Goal: Information Seeking & Learning: Find specific fact

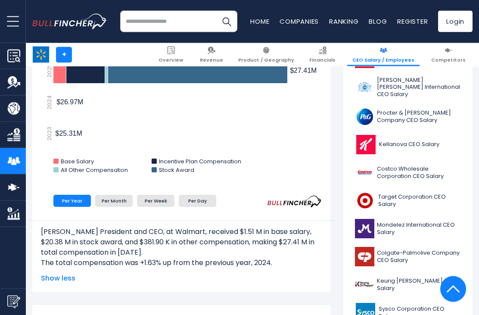
scroll to position [276, 0]
click at [67, 278] on span "Show less" at bounding box center [181, 278] width 281 height 10
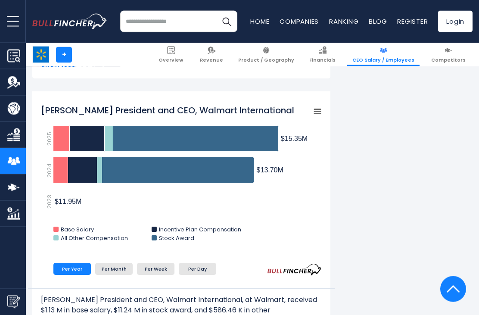
scroll to position [916, 0]
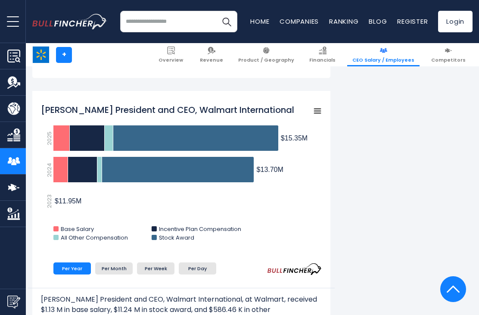
click at [314, 112] on rect "Kath McLay President and CEO, Walmart International" at bounding box center [317, 111] width 12 height 12
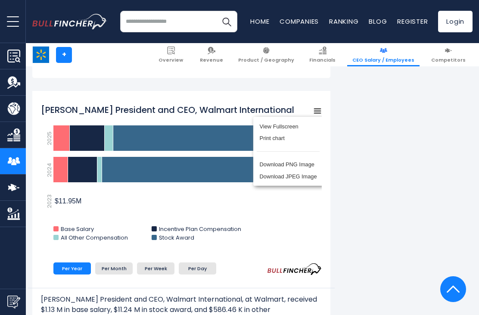
click at [304, 232] on rect "Kath McLay President and CEO, Walmart International" at bounding box center [181, 175] width 281 height 151
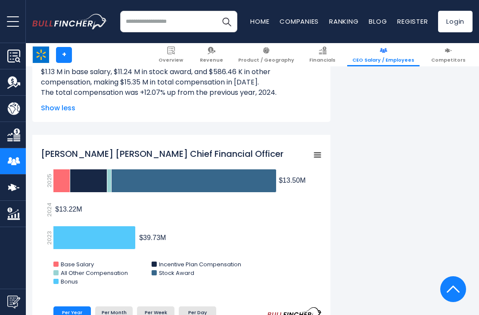
scroll to position [1153, 0]
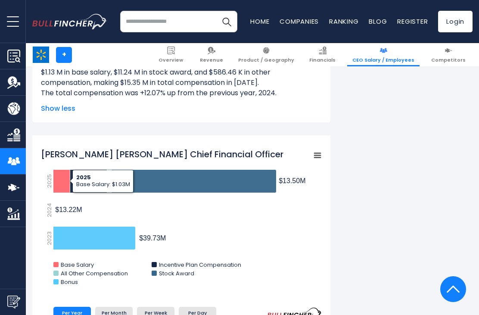
click at [58, 183] on icon "John David Rainey Chief Financial Officer" at bounding box center [61, 181] width 17 height 23
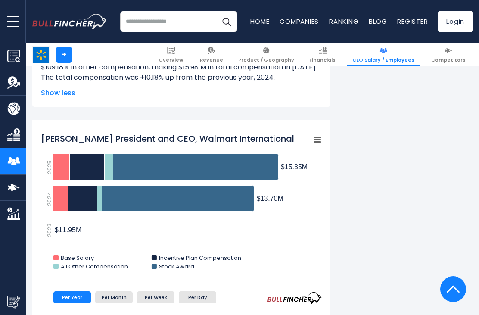
scroll to position [886, 0]
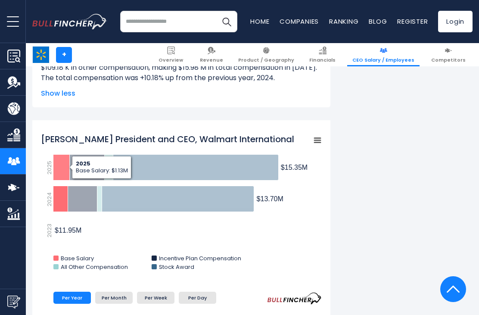
click at [63, 171] on icon "Kath McLay President and CEO, Walmart International" at bounding box center [61, 168] width 16 height 26
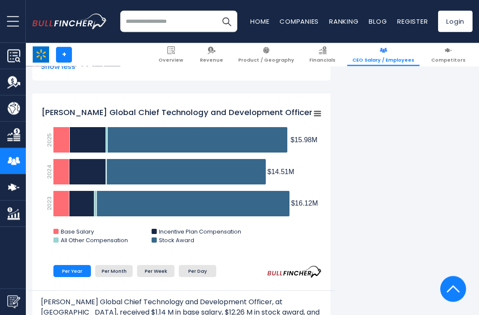
scroll to position [630, 0]
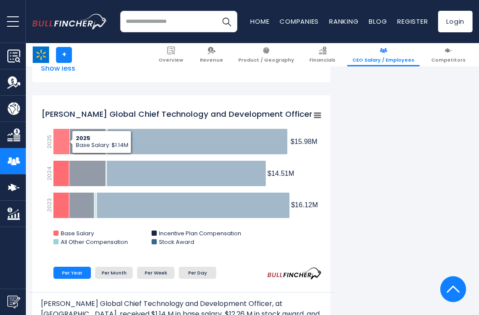
click at [59, 143] on icon "Suresh Kumar Global Chief Technology and Development Officer" at bounding box center [61, 142] width 16 height 26
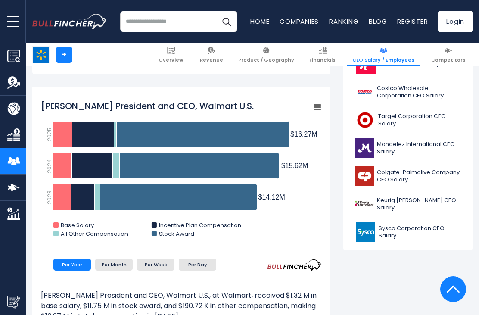
scroll to position [355, 0]
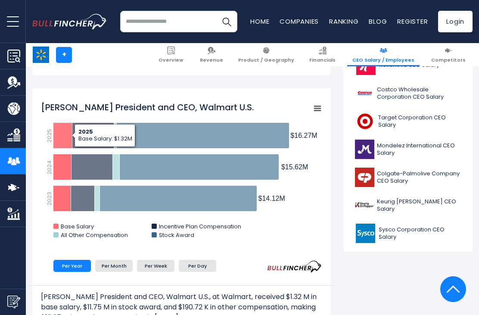
click at [60, 136] on icon "John Furner President and CEO, Walmart U.S." at bounding box center [62, 136] width 19 height 26
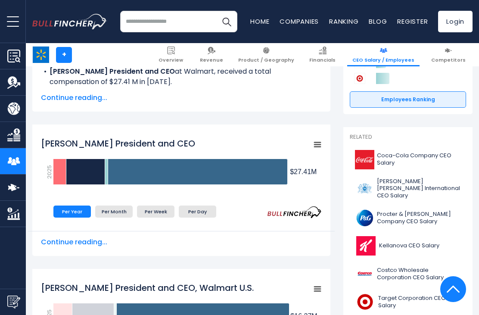
scroll to position [164, 0]
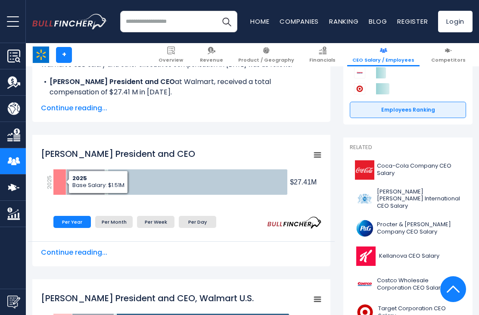
click at [54, 179] on icon "Doug McMillon President and CEO" at bounding box center [59, 182] width 13 height 26
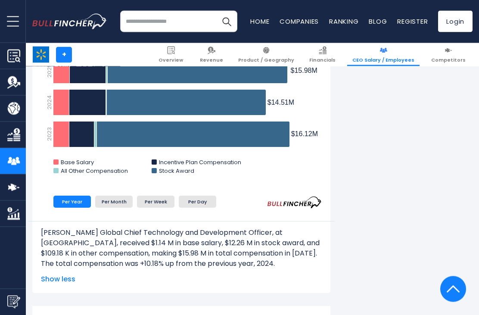
scroll to position [701, 0]
click at [115, 202] on li "Per Month" at bounding box center [113, 202] width 37 height 12
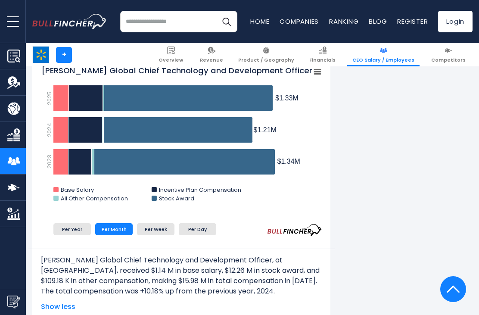
scroll to position [673, 0]
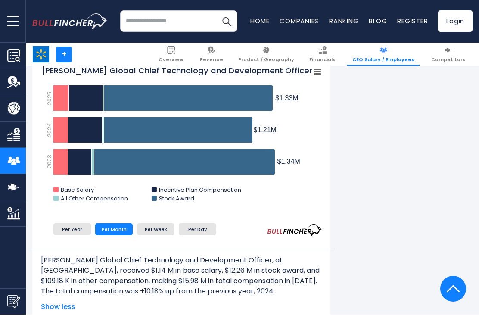
click at [66, 229] on li "Per Year" at bounding box center [71, 230] width 37 height 12
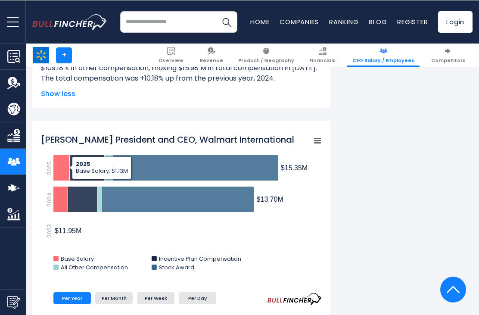
scroll to position [886, 0]
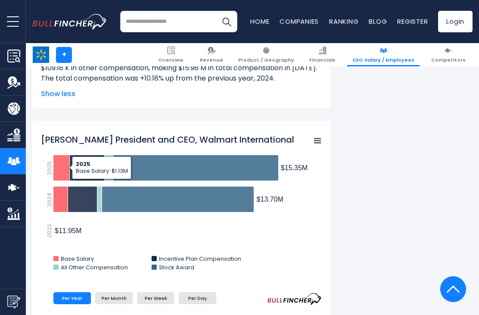
click at [59, 173] on icon "Kath McLay President and CEO, Walmart International" at bounding box center [61, 168] width 16 height 26
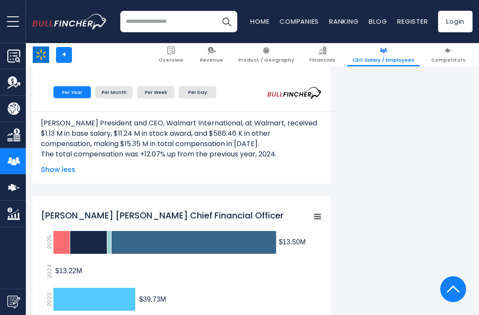
scroll to position [1092, 0]
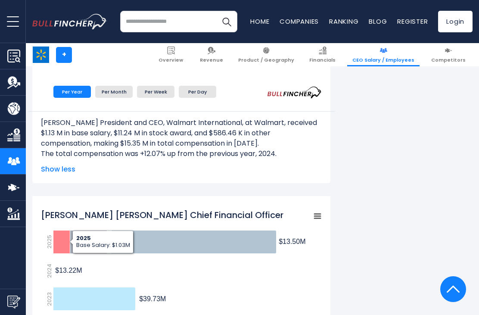
click at [61, 244] on icon "John David Rainey Chief Financial Officer" at bounding box center [61, 241] width 17 height 23
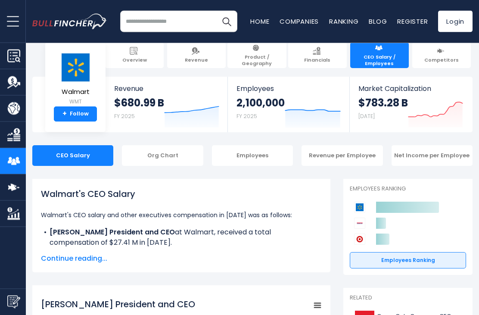
scroll to position [14, 0]
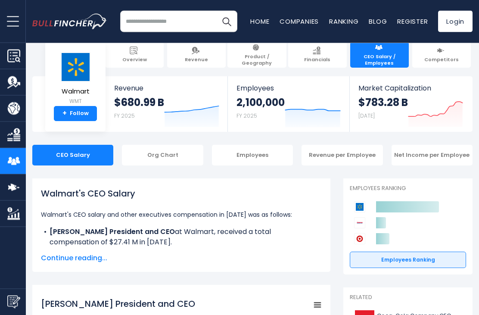
click at [420, 261] on link "Employees Ranking" at bounding box center [408, 260] width 116 height 16
